Goal: Transaction & Acquisition: Purchase product/service

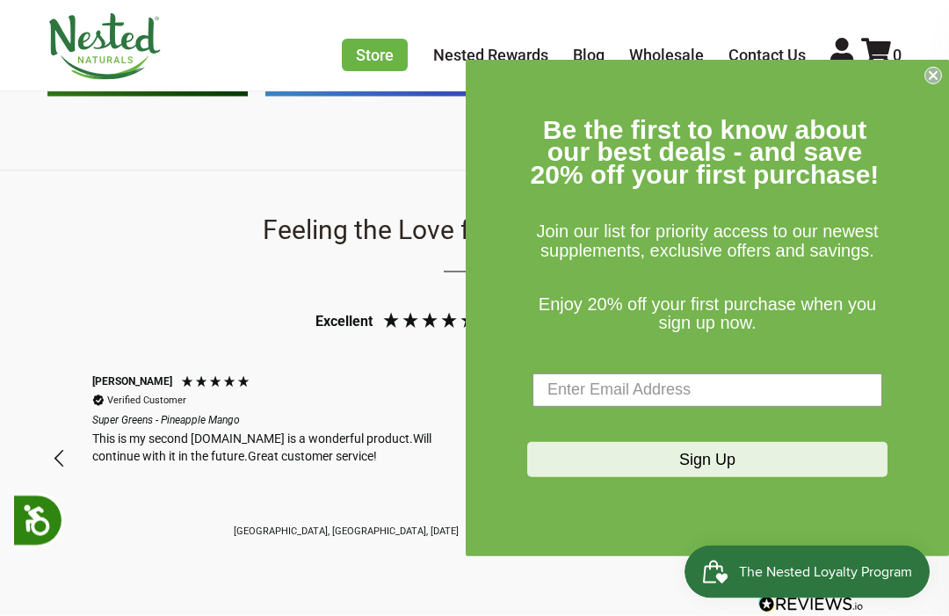
scroll to position [1296, 0]
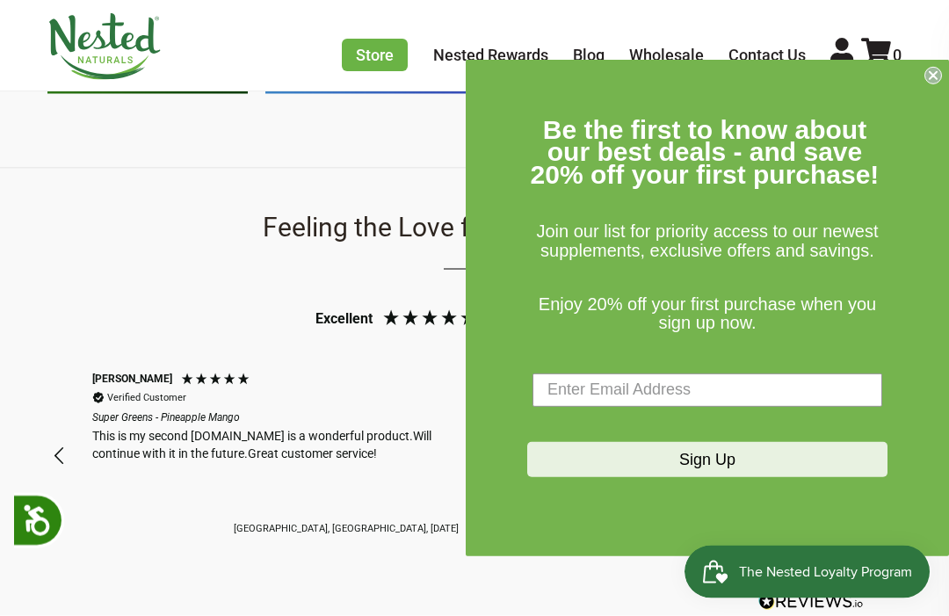
click at [935, 83] on circle "Close dialog" at bounding box center [933, 75] width 17 height 17
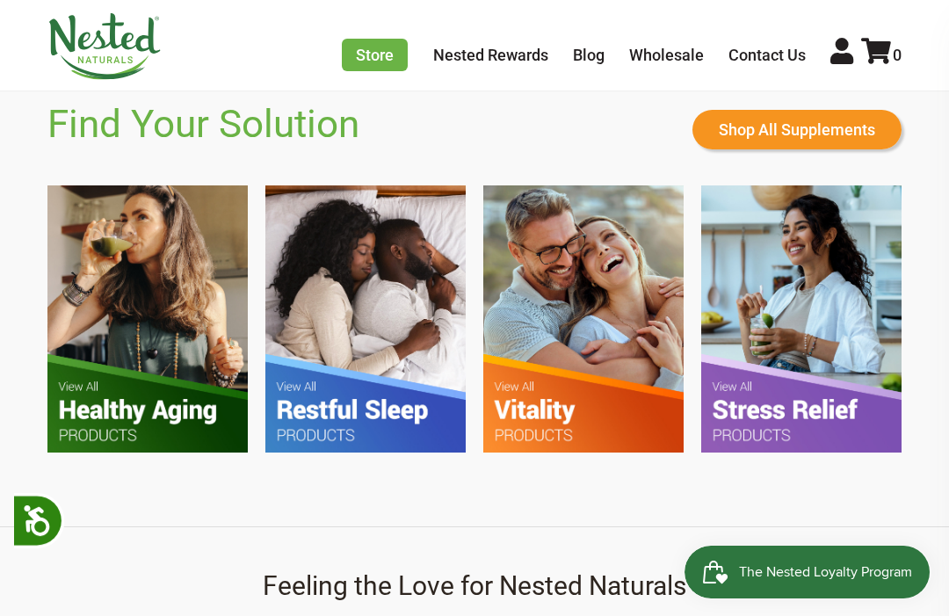
scroll to position [0, 796]
click at [124, 352] on img at bounding box center [147, 318] width 200 height 266
click at [338, 301] on img at bounding box center [365, 318] width 200 height 266
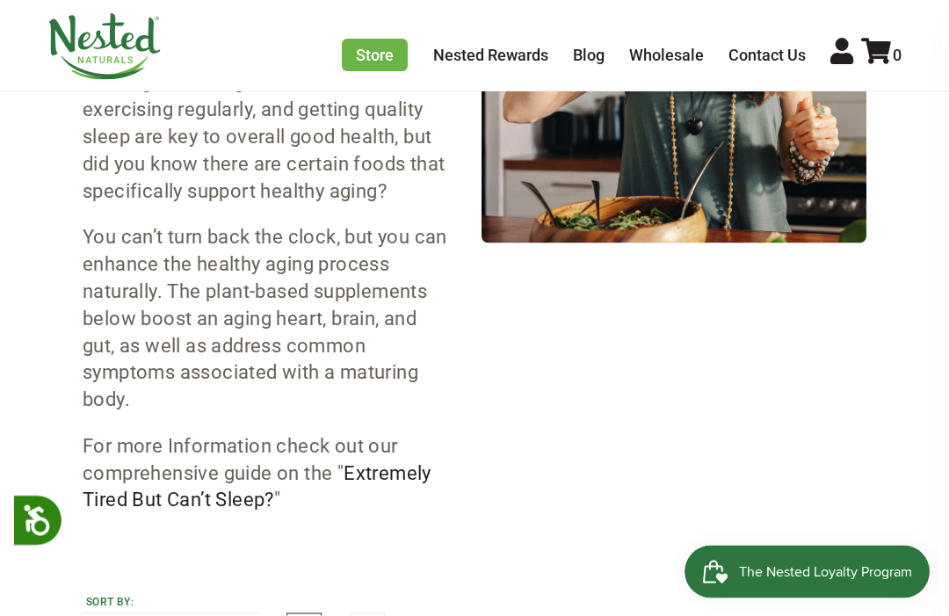
scroll to position [308, 0]
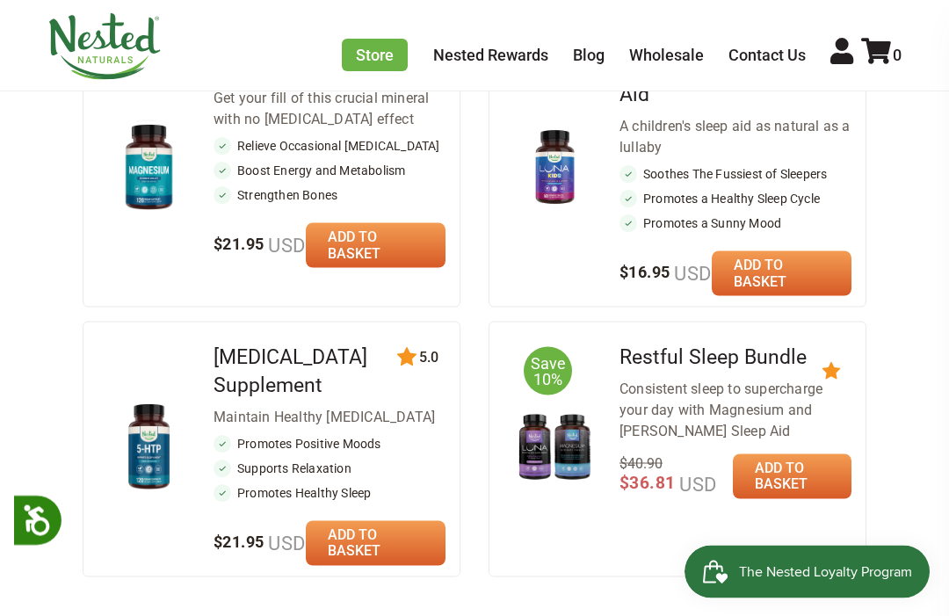
scroll to position [1197, 0]
click at [401, 231] on link at bounding box center [376, 245] width 140 height 45
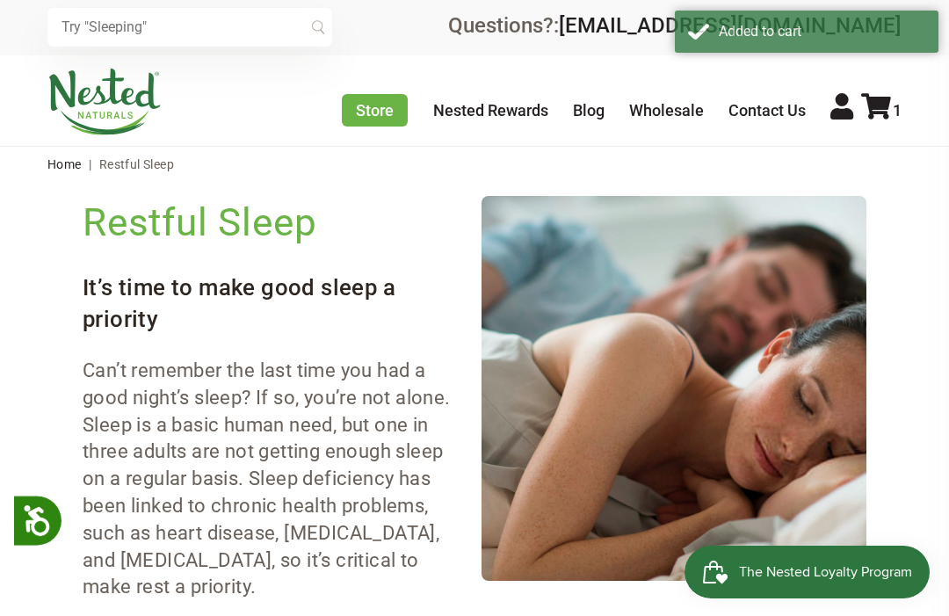
scroll to position [0, 0]
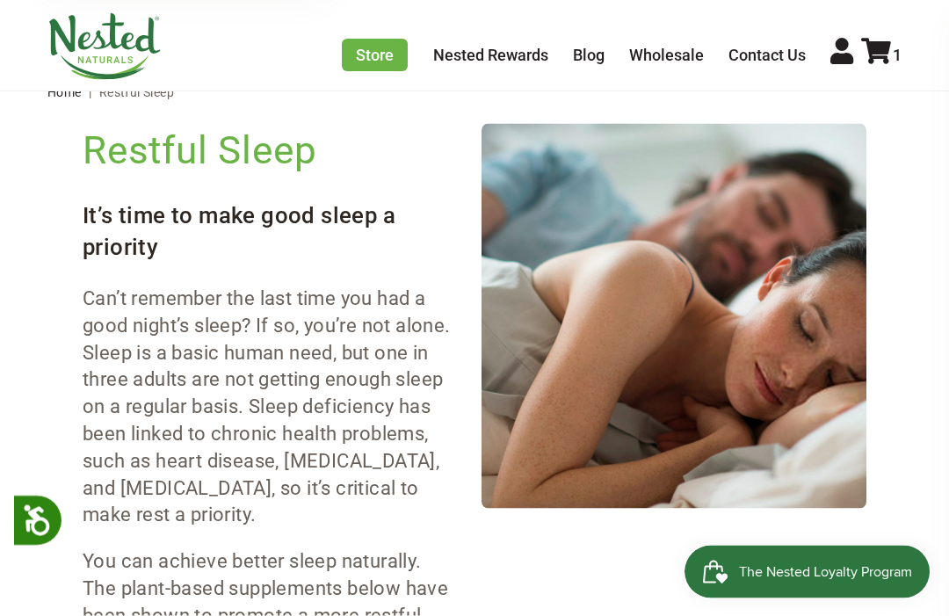
click at [888, 47] on icon at bounding box center [876, 51] width 30 height 26
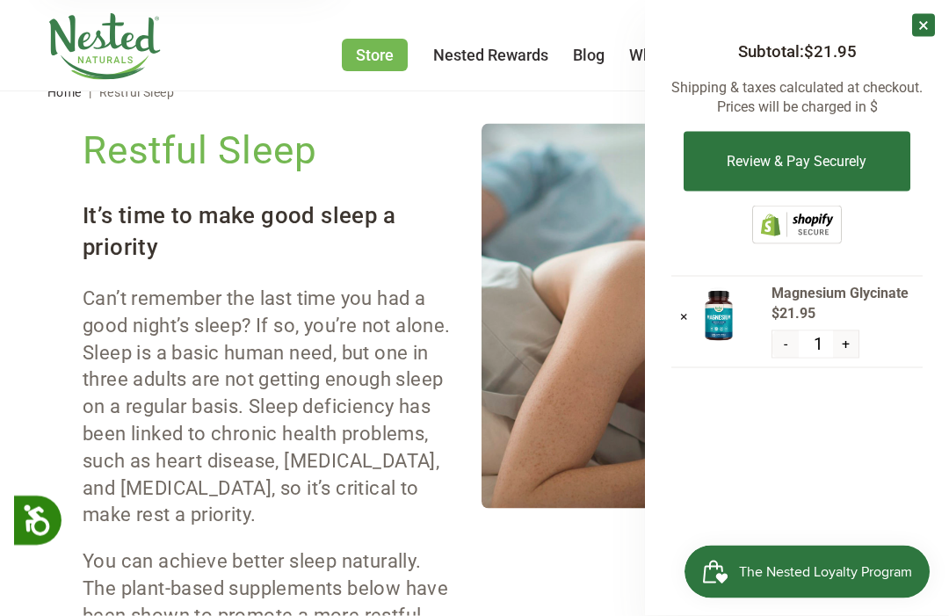
scroll to position [78, 0]
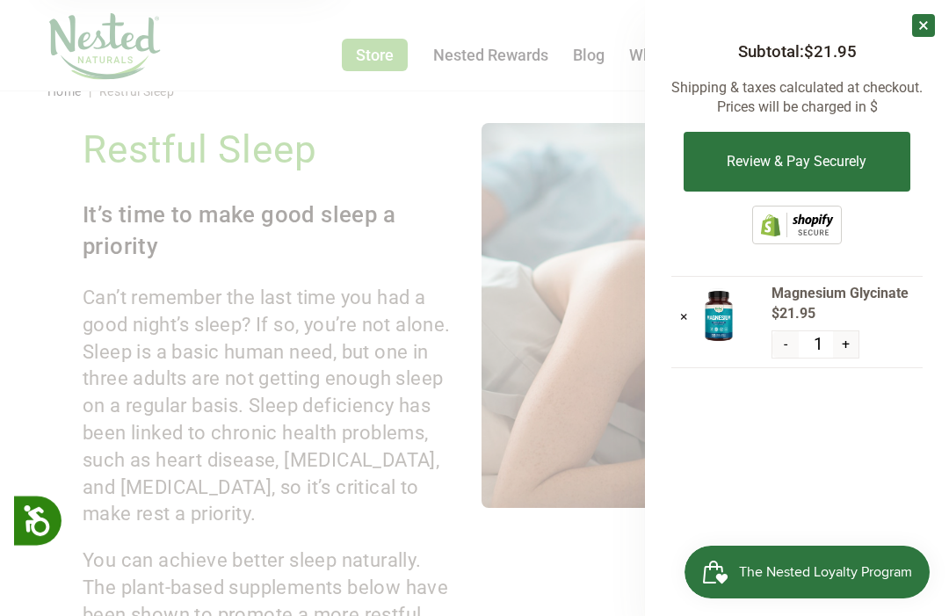
click at [721, 313] on img at bounding box center [719, 315] width 44 height 57
click at [843, 301] on span "Magnesium Glycinate" at bounding box center [847, 293] width 151 height 19
click at [866, 162] on button "Review & Pay Securely" at bounding box center [797, 162] width 226 height 60
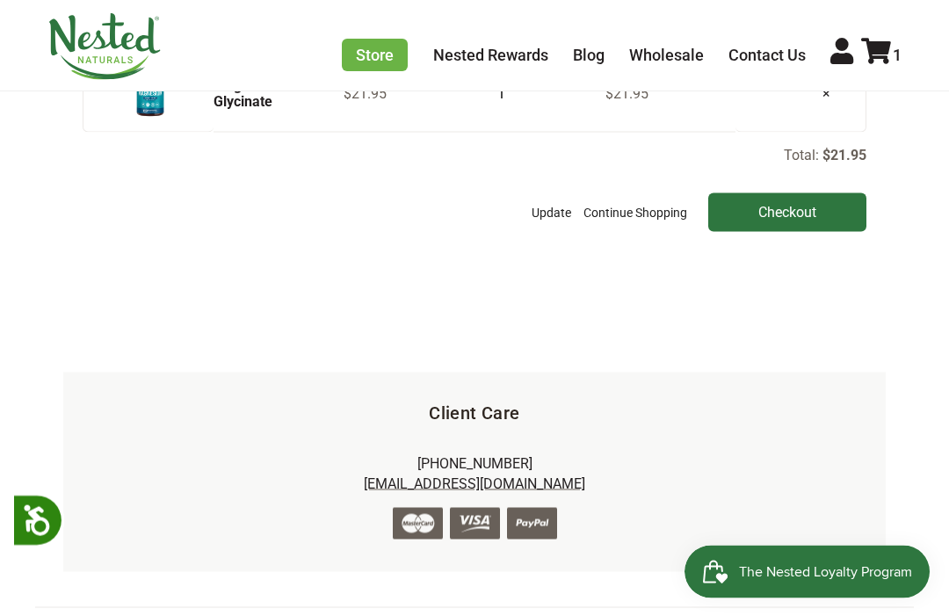
click at [822, 232] on input "Checkout" at bounding box center [787, 212] width 158 height 39
